Goal: Task Accomplishment & Management: Complete application form

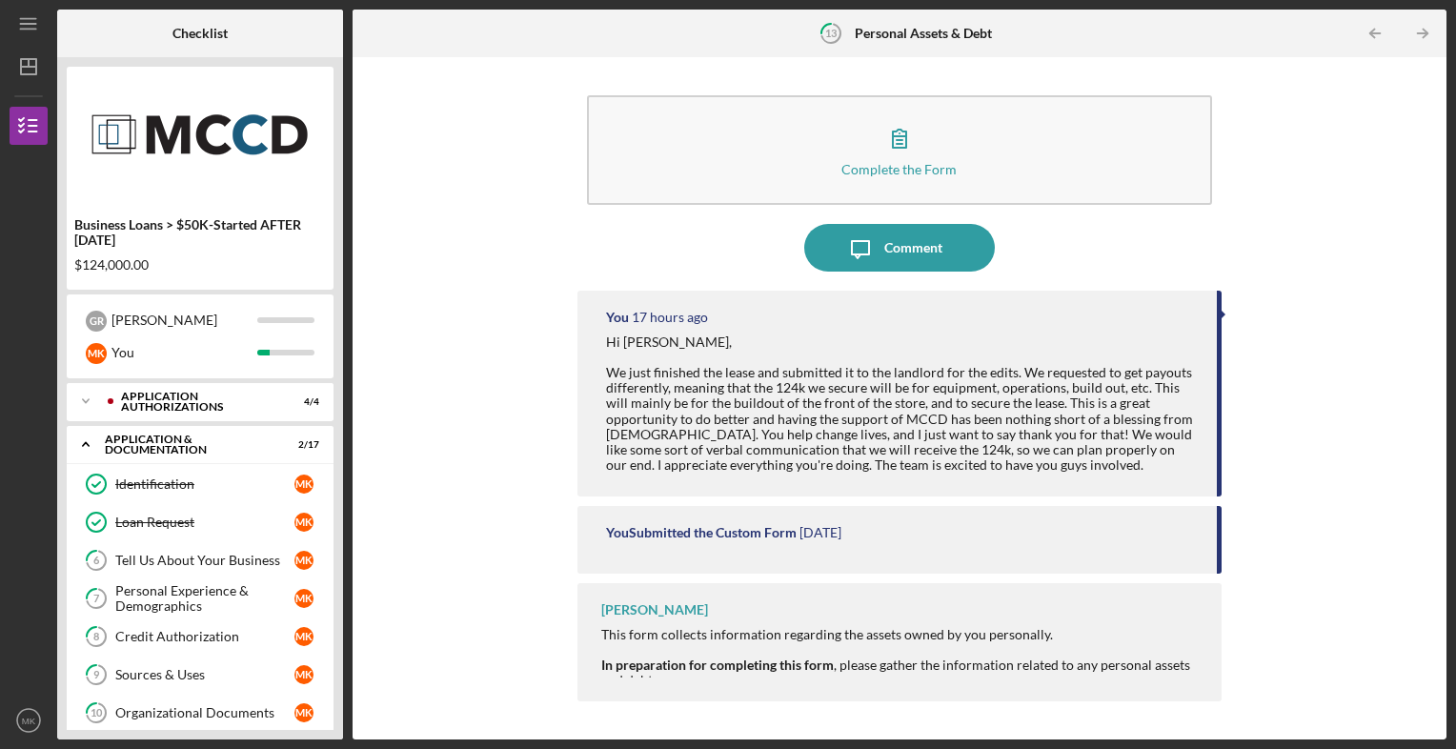
scroll to position [349, 0]
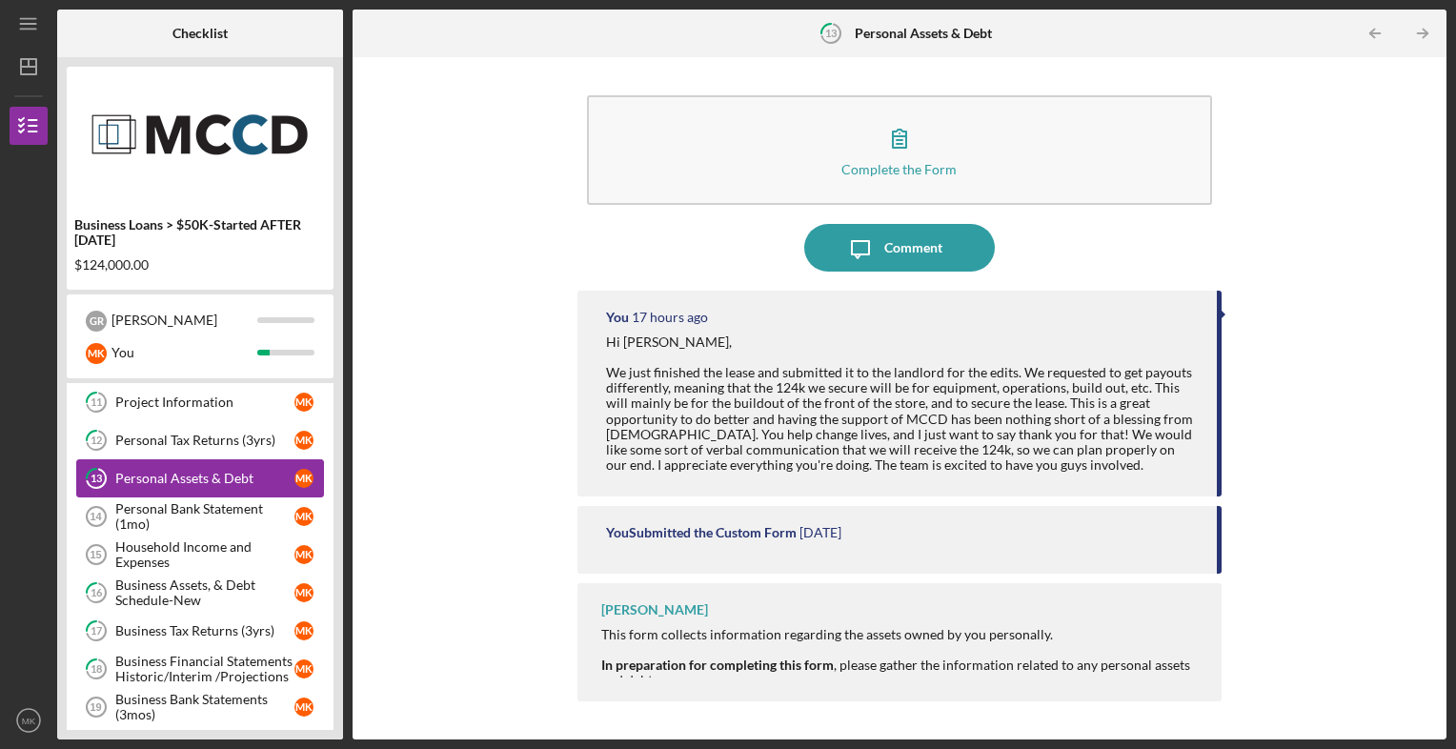
click at [232, 471] on div "Personal Assets & Debt" at bounding box center [204, 478] width 179 height 15
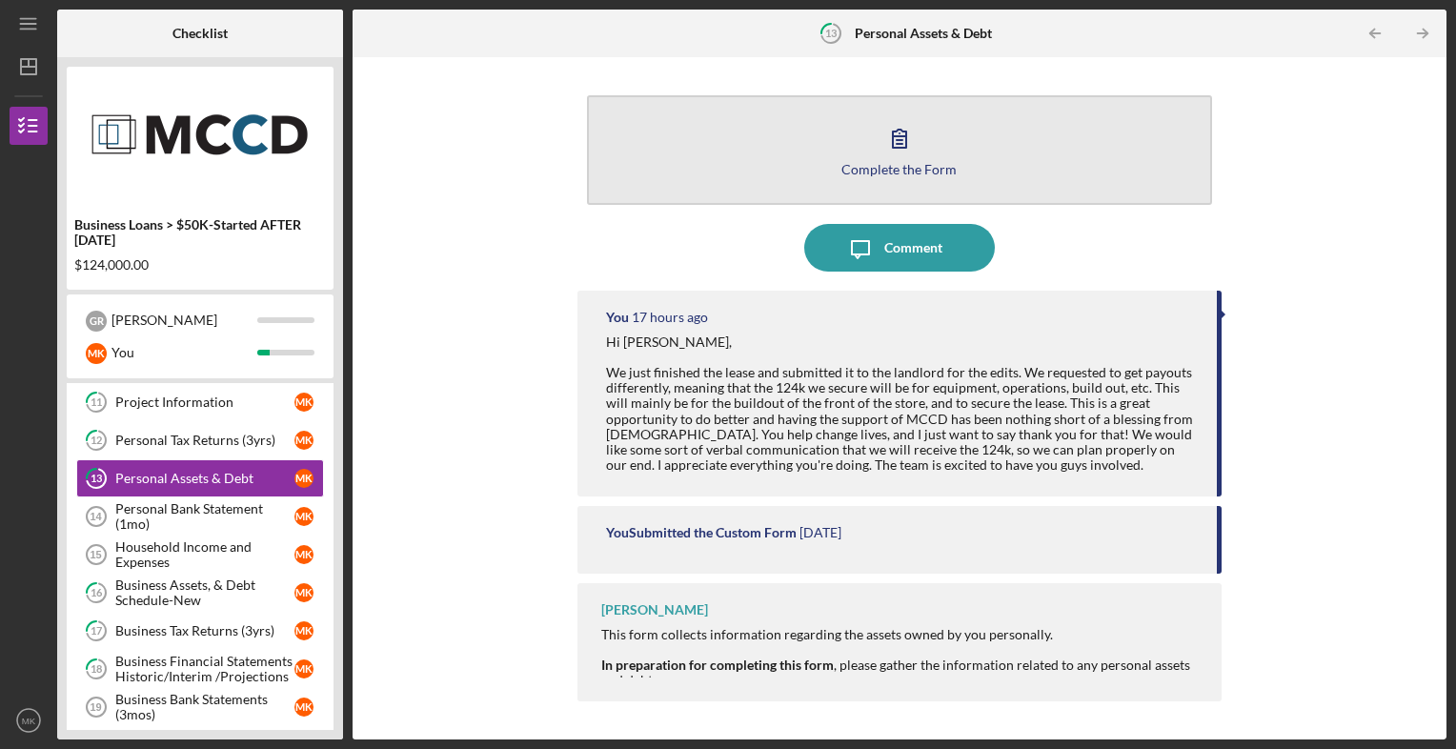
click at [813, 157] on button "Complete the Form Form" at bounding box center [900, 150] width 626 height 110
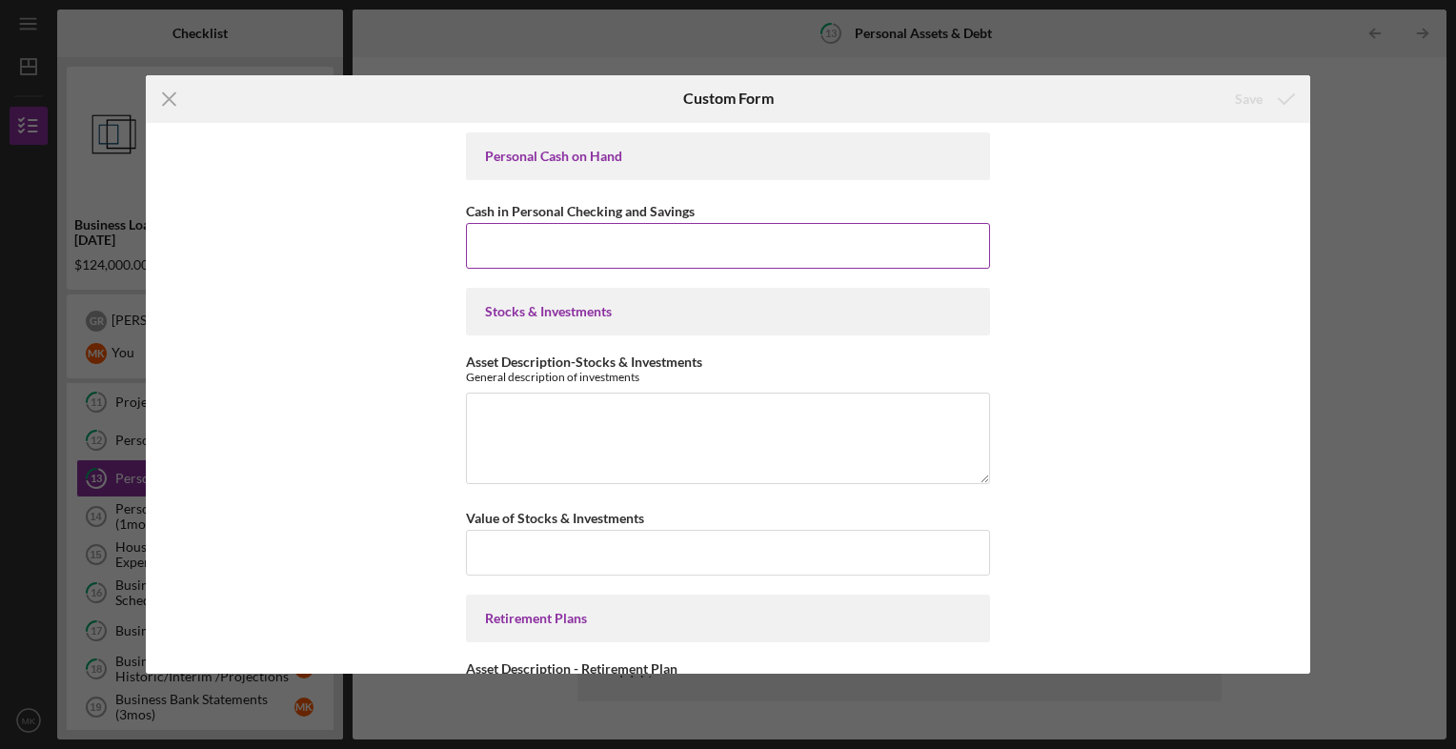
click at [553, 252] on input "Cash in Personal Checking and Savings" at bounding box center [728, 246] width 524 height 46
click at [485, 234] on input "Cash in Personal Checking and Savings" at bounding box center [728, 246] width 524 height 46
click at [493, 243] on input "Cash in Personal Checking and Savings" at bounding box center [728, 246] width 524 height 46
click at [525, 251] on input "Cash in Personal Checking and Savings" at bounding box center [728, 246] width 524 height 46
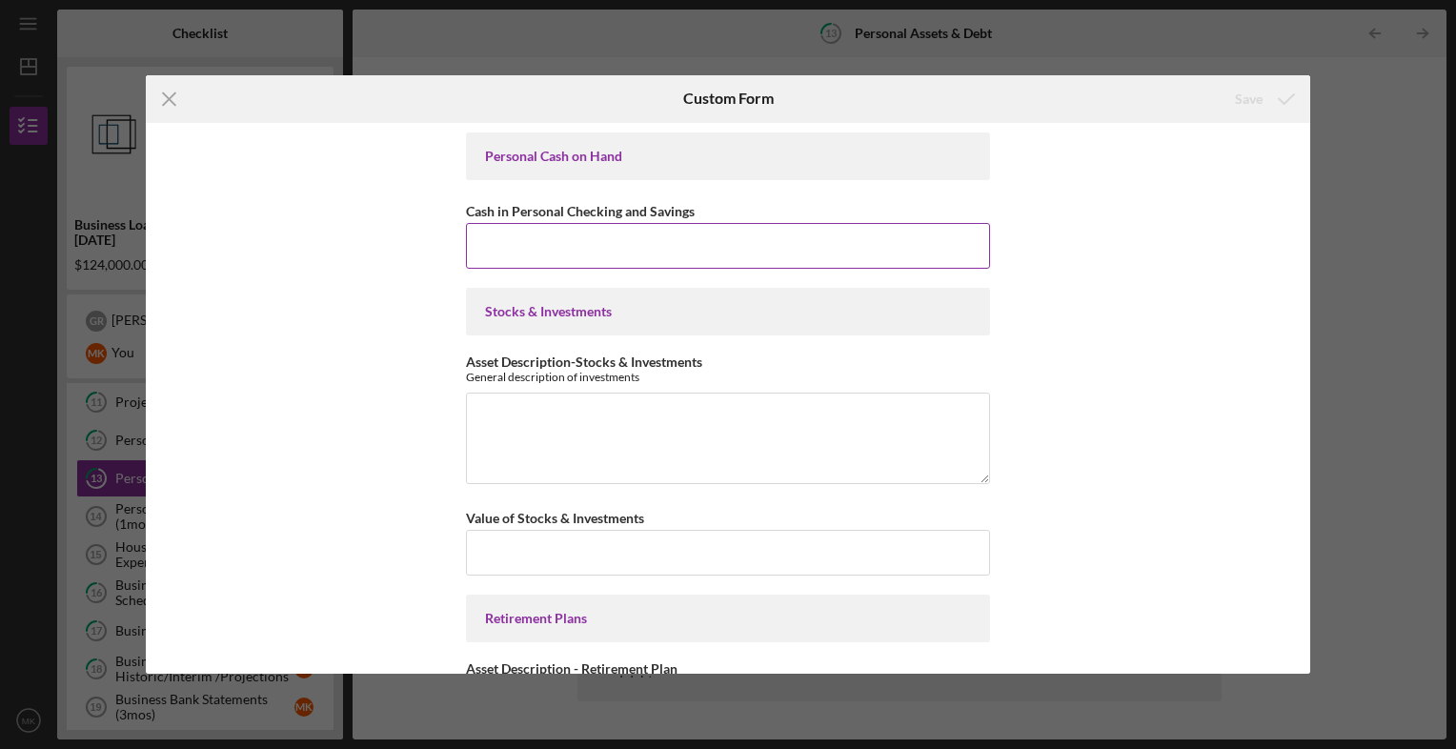
click at [527, 260] on input "Cash in Personal Checking and Savings" at bounding box center [728, 246] width 524 height 46
click at [501, 242] on input "Cash in Personal Checking and Savings" at bounding box center [728, 246] width 524 height 46
click at [492, 242] on input "Cash in Personal Checking and Savings" at bounding box center [728, 246] width 524 height 46
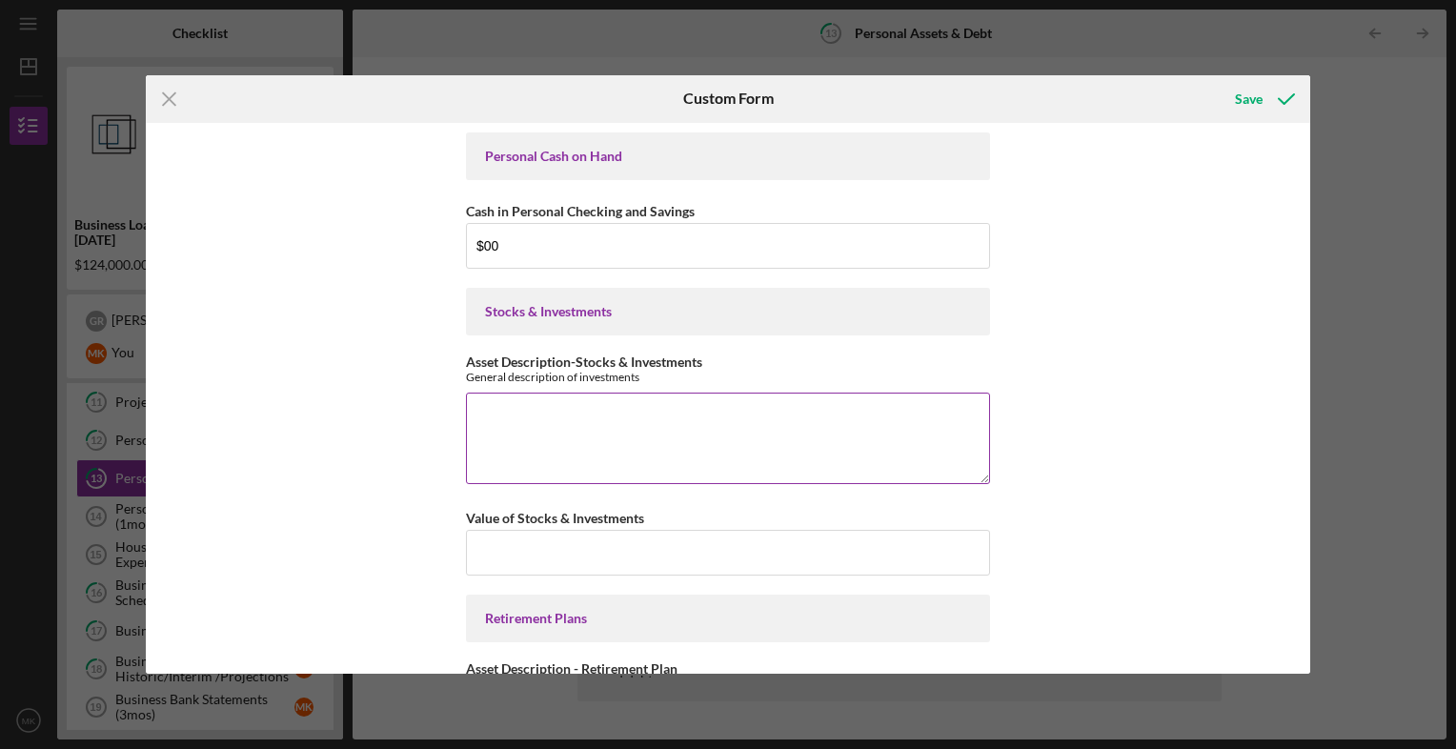
click at [503, 410] on textarea "Asset Description-Stocks & Investments" at bounding box center [728, 438] width 524 height 91
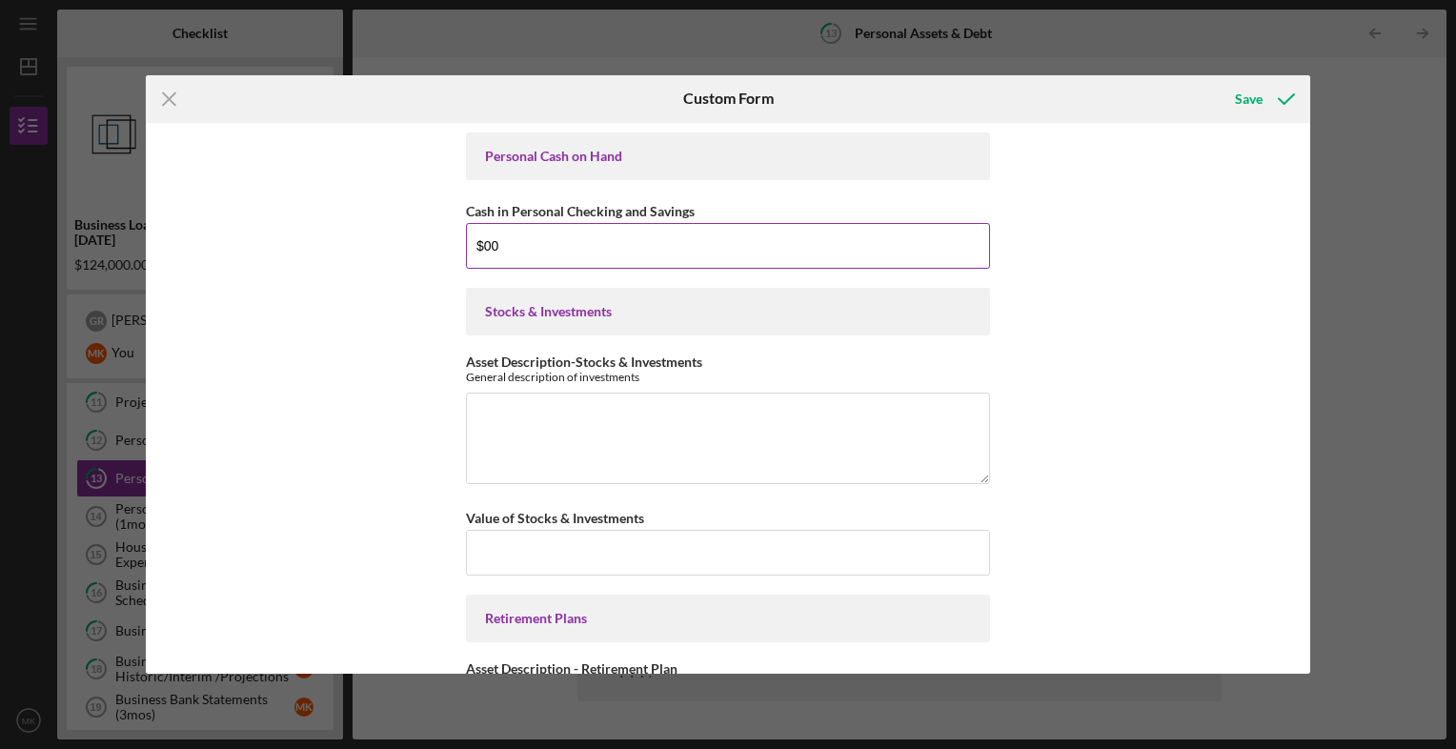
click at [535, 245] on input "$00" at bounding box center [728, 246] width 524 height 46
type input "$0"
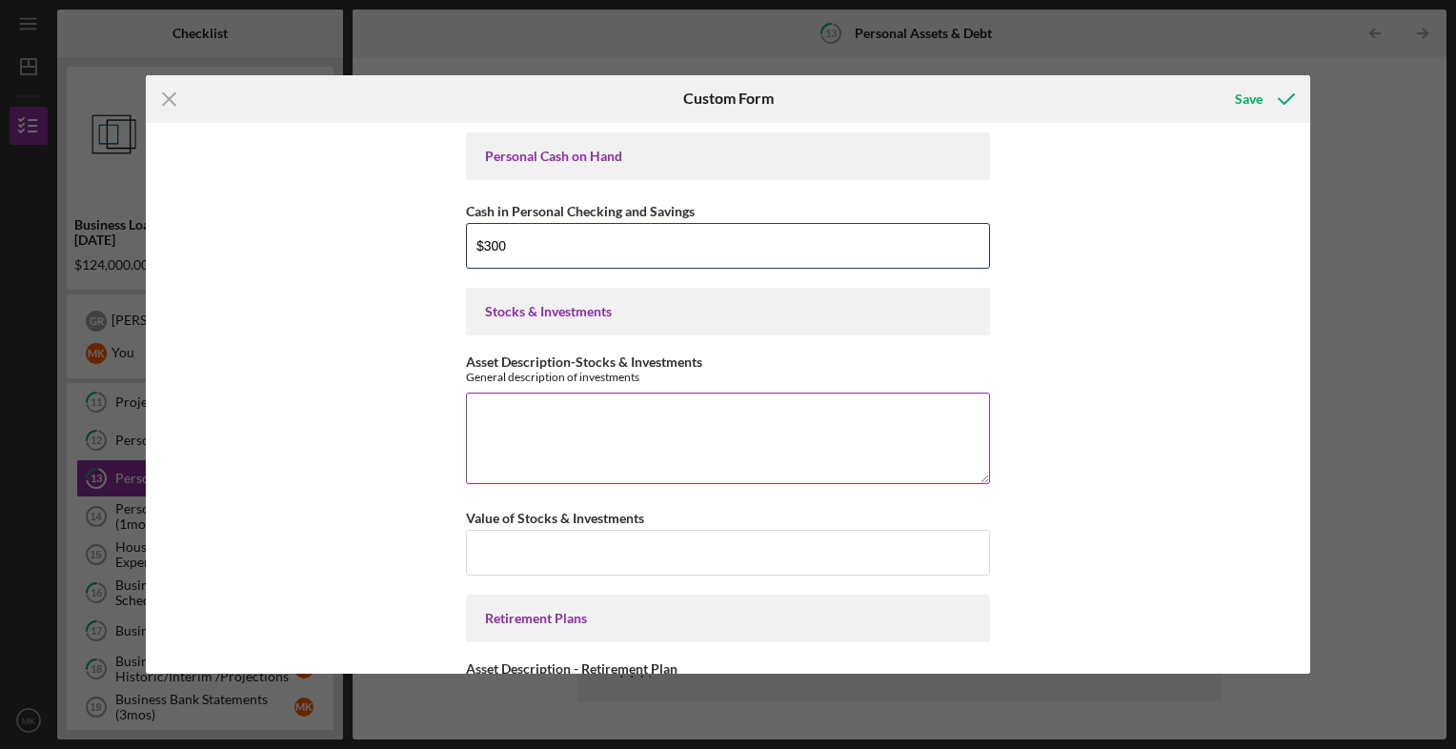
type input "$300"
click at [506, 421] on textarea "Asset Description-Stocks & Investments" at bounding box center [728, 438] width 524 height 91
click at [498, 421] on textarea "Asset Description-Stocks & Investments" at bounding box center [728, 438] width 524 height 91
click at [486, 410] on textarea "Asset Description-Stocks & Investments" at bounding box center [728, 438] width 524 height 91
type textarea "7"
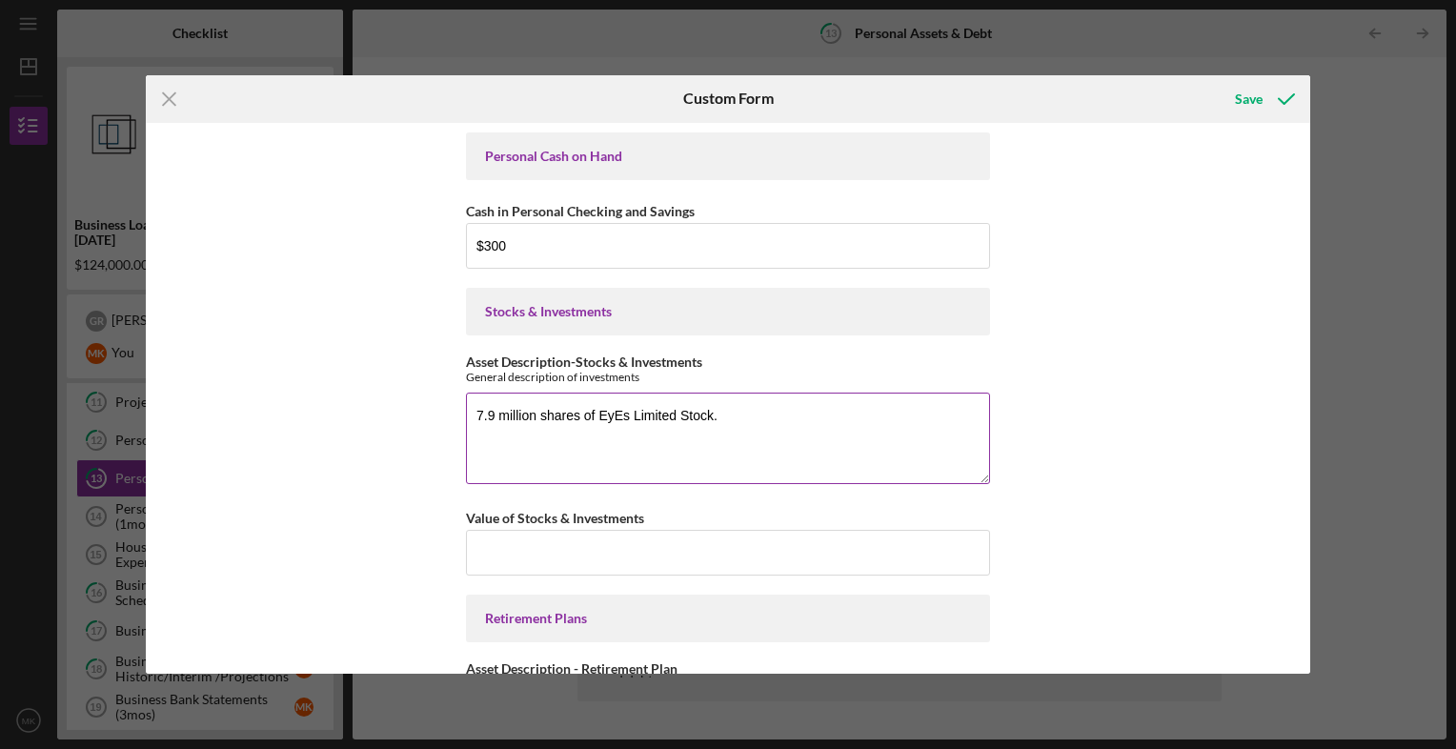
click at [484, 433] on textarea "7.9 million shares of EyEs Limited Stock." at bounding box center [728, 438] width 524 height 91
click at [479, 437] on textarea "7.9 million shares of EyEs Limited Stock." at bounding box center [728, 438] width 524 height 91
click at [725, 409] on textarea "7.9 million shares of EyEs Limited Stock." at bounding box center [728, 438] width 524 height 91
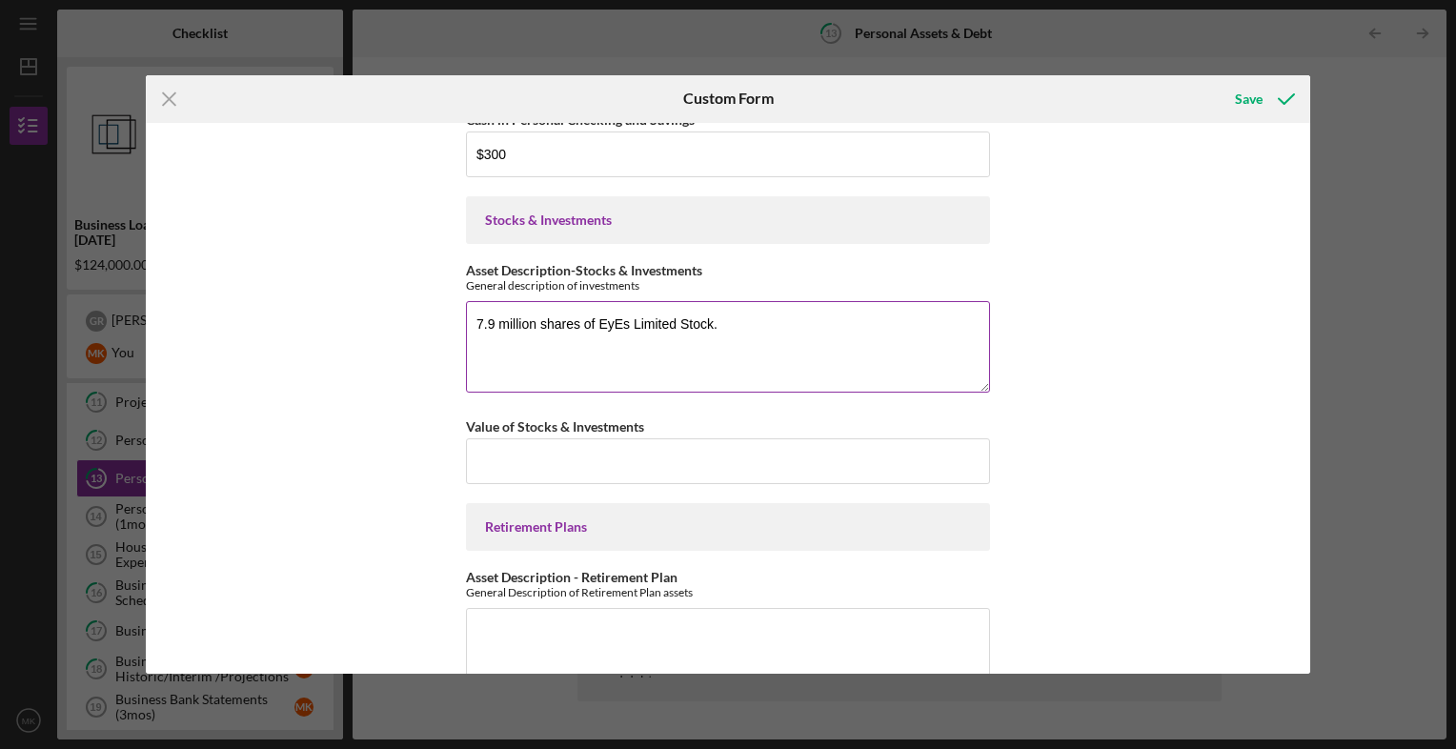
scroll to position [96, 0]
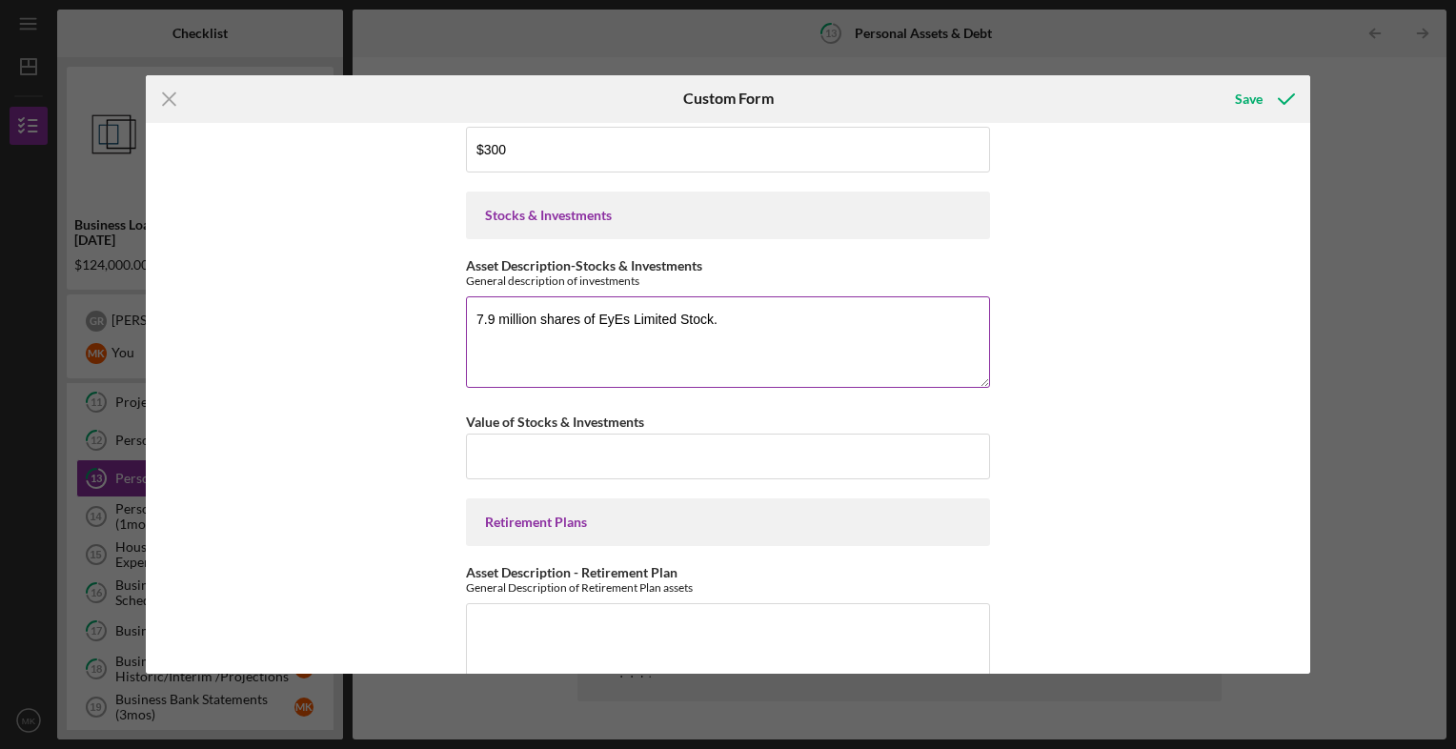
click at [717, 309] on textarea "7.9 million shares of EyEs Limited Stock." at bounding box center [728, 341] width 524 height 91
type textarea "7.9 million shares of EyEs Limited Stock."
click at [578, 453] on input "Value of Stocks & Investments" at bounding box center [728, 457] width 524 height 46
type input "$1.58"
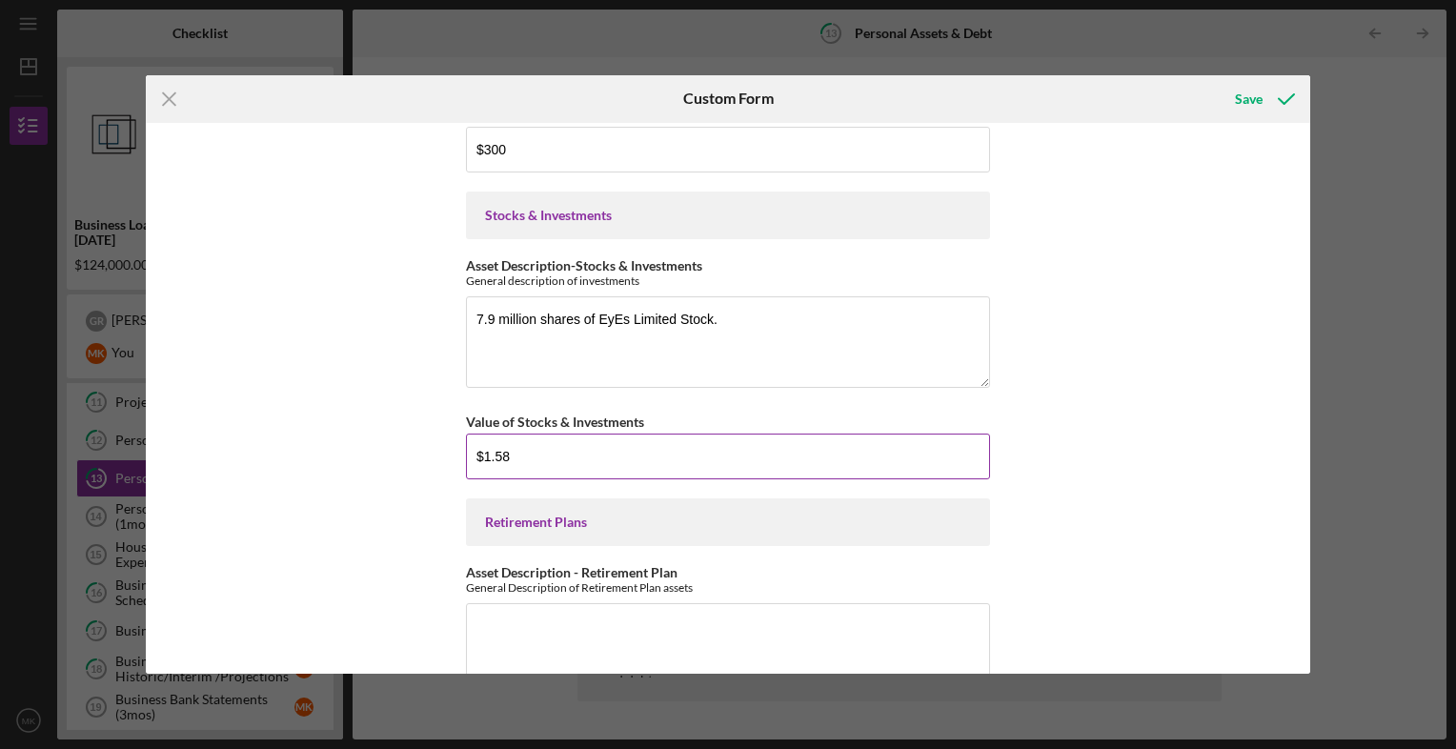
click at [515, 461] on input "$1.58" at bounding box center [728, 457] width 524 height 46
click at [695, 311] on textarea "7.9 million shares of EyEs Limited Stock." at bounding box center [728, 341] width 524 height 91
click at [735, 313] on textarea "7.9 million shares of EyEs Limited Stock." at bounding box center [728, 341] width 524 height 91
type textarea "7"
